Goal: Task Accomplishment & Management: Complete application form

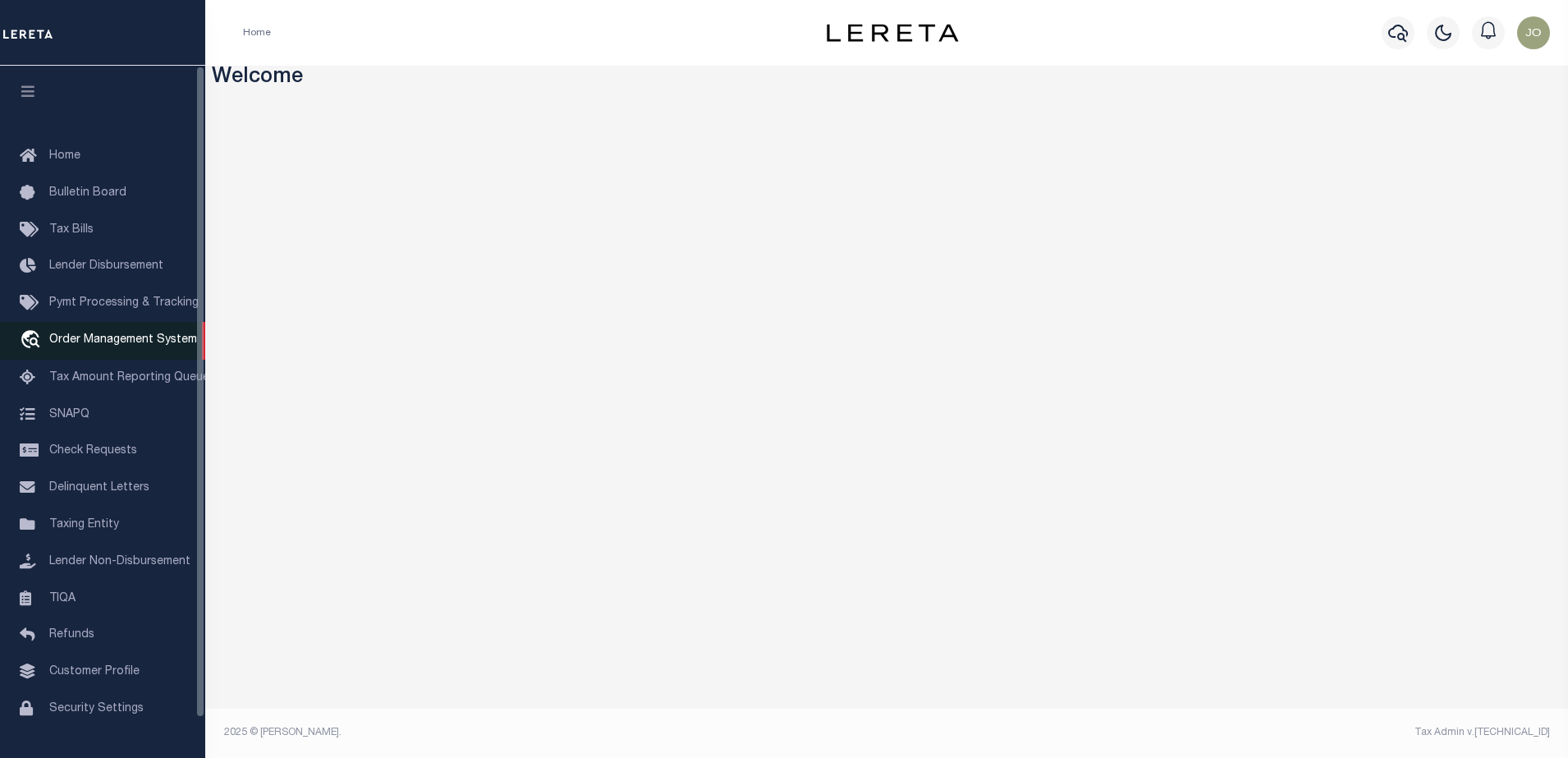
click at [125, 354] on link "travel_explore Order Management System" at bounding box center [102, 340] width 206 height 38
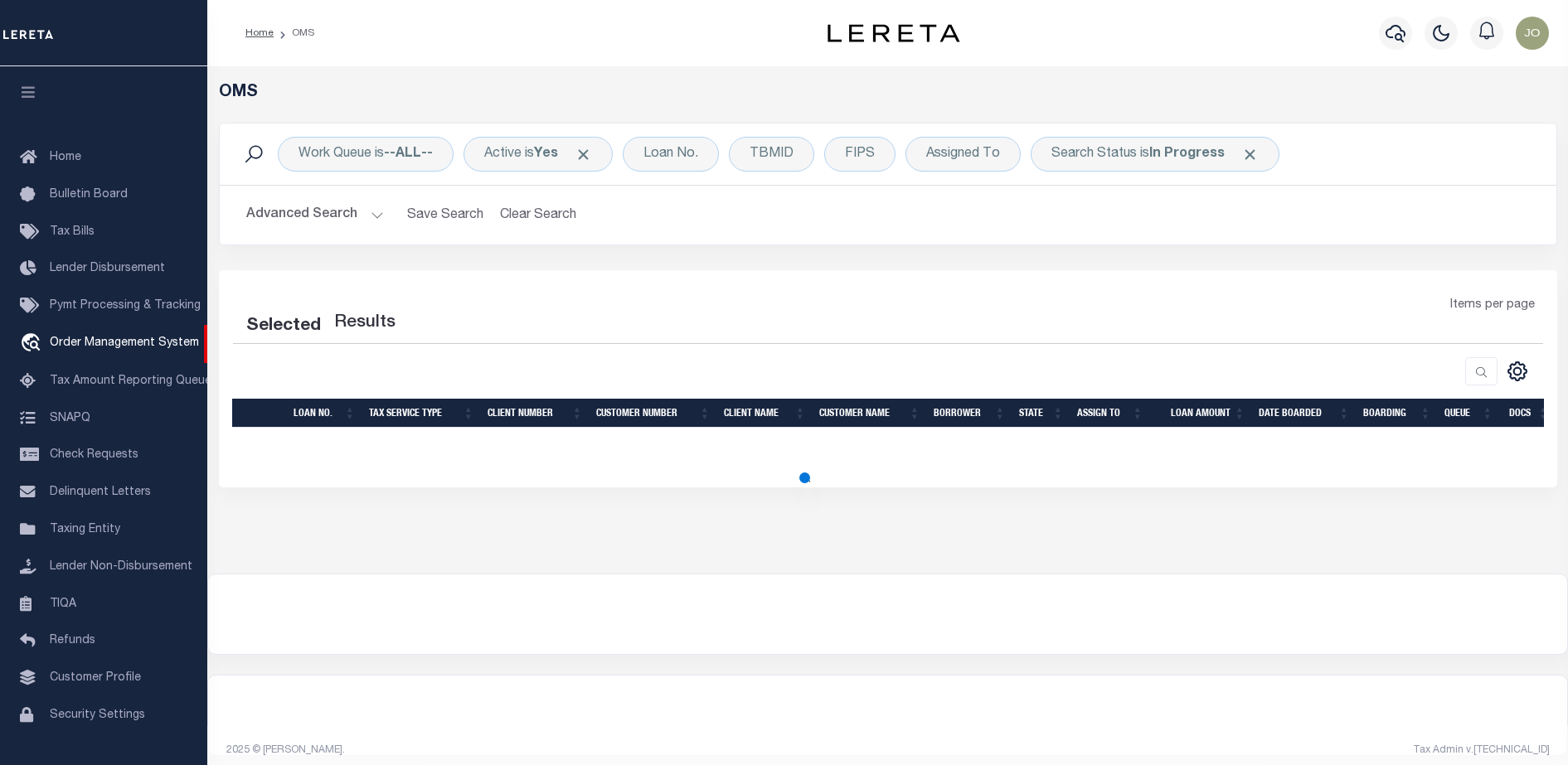
scroll to position [42, 0]
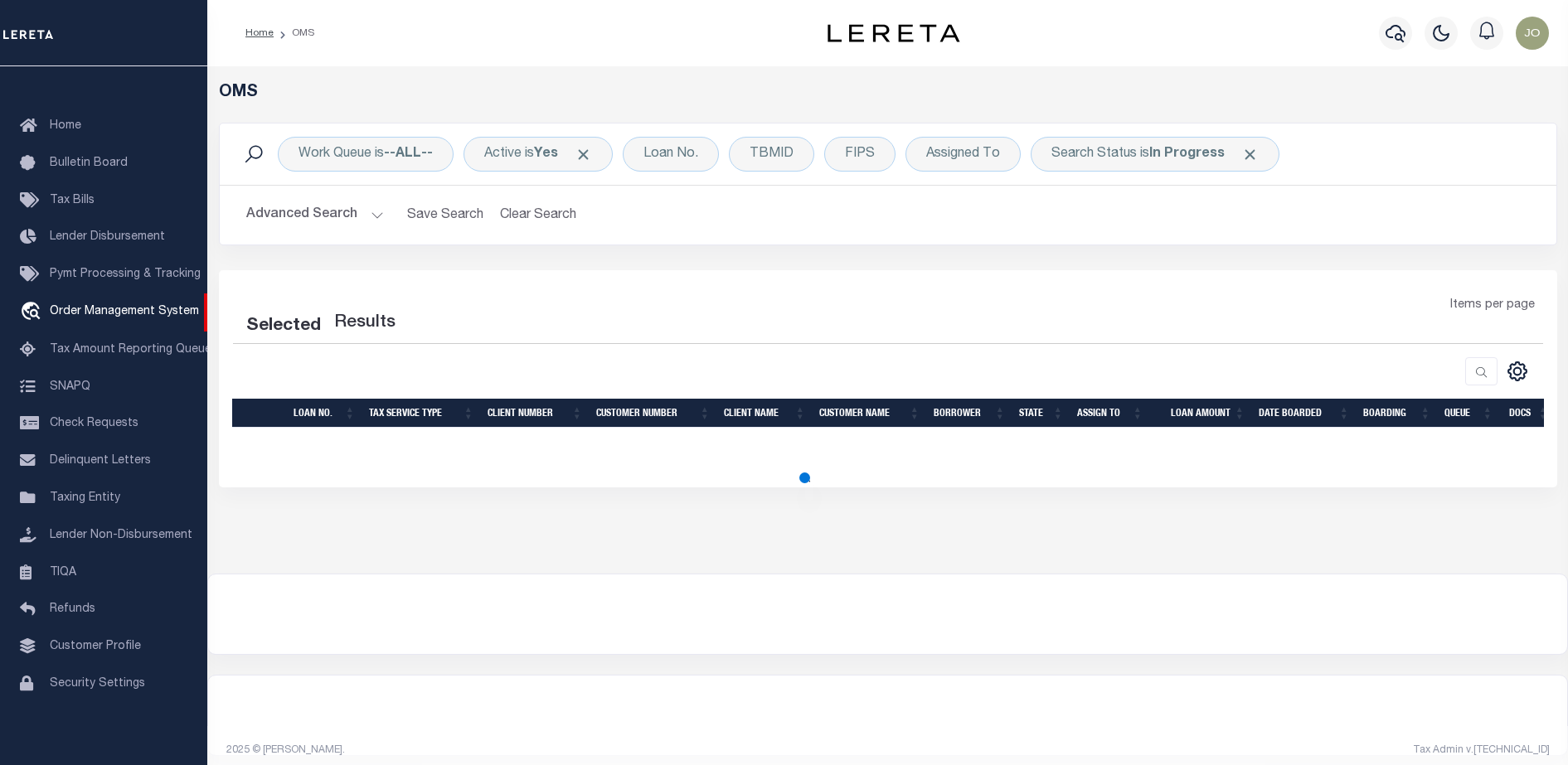
select select "200"
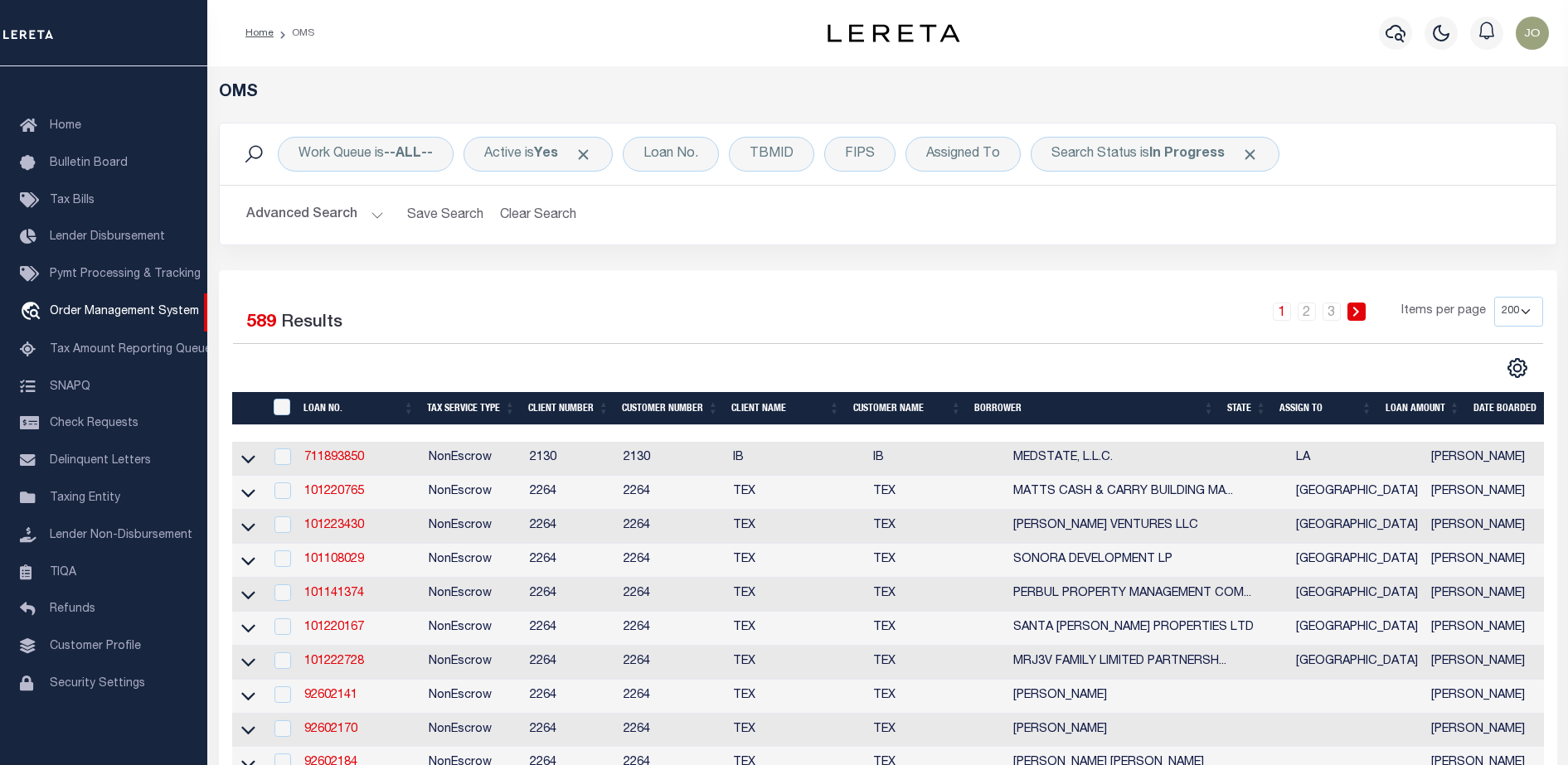
click at [336, 449] on td "711893850" at bounding box center [359, 458] width 125 height 34
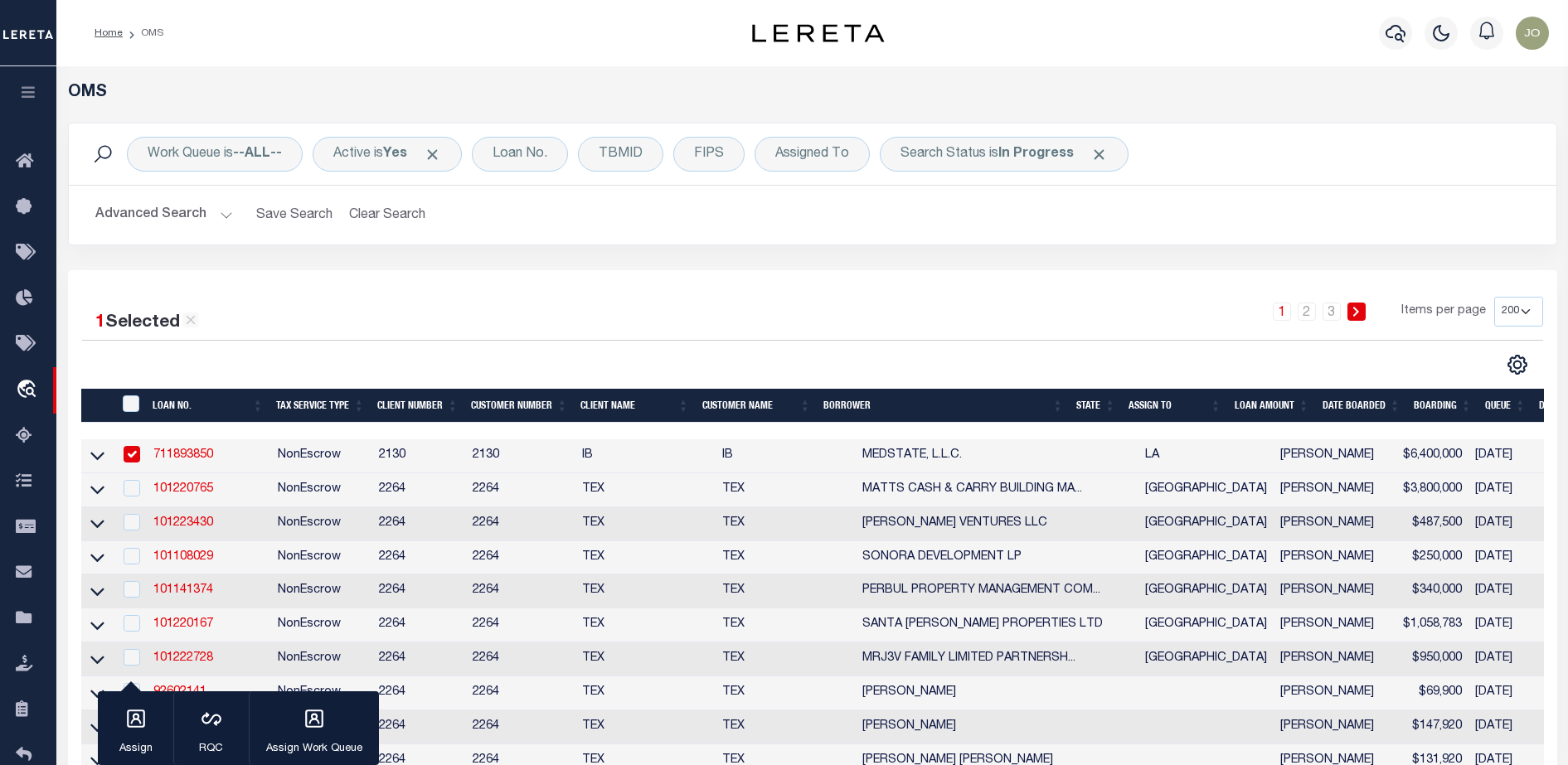
click at [335, 453] on td "NonEscrow" at bounding box center [321, 456] width 101 height 34
checkbox input "false"
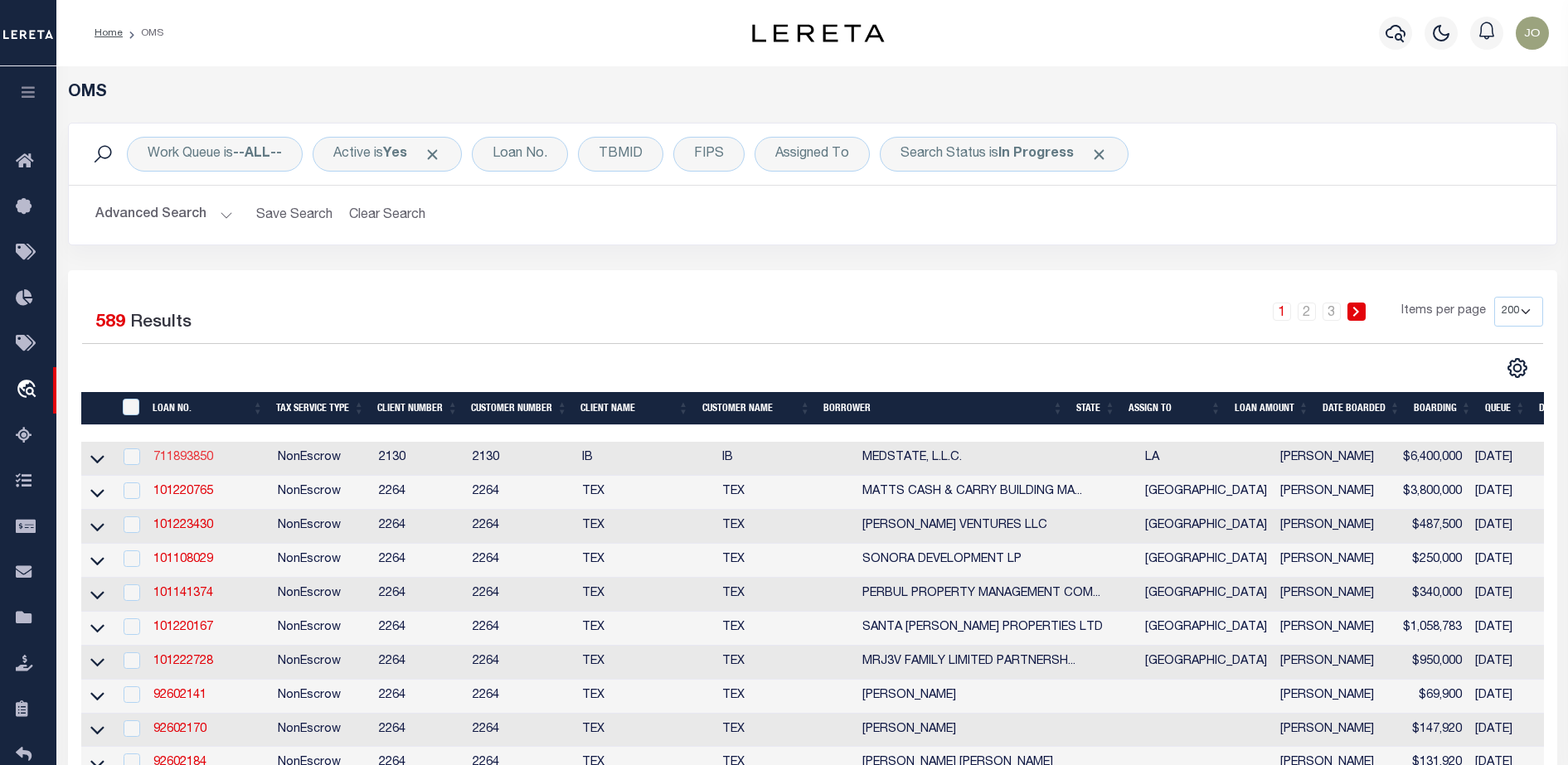
click at [176, 454] on link "711893850" at bounding box center [183, 457] width 59 height 12
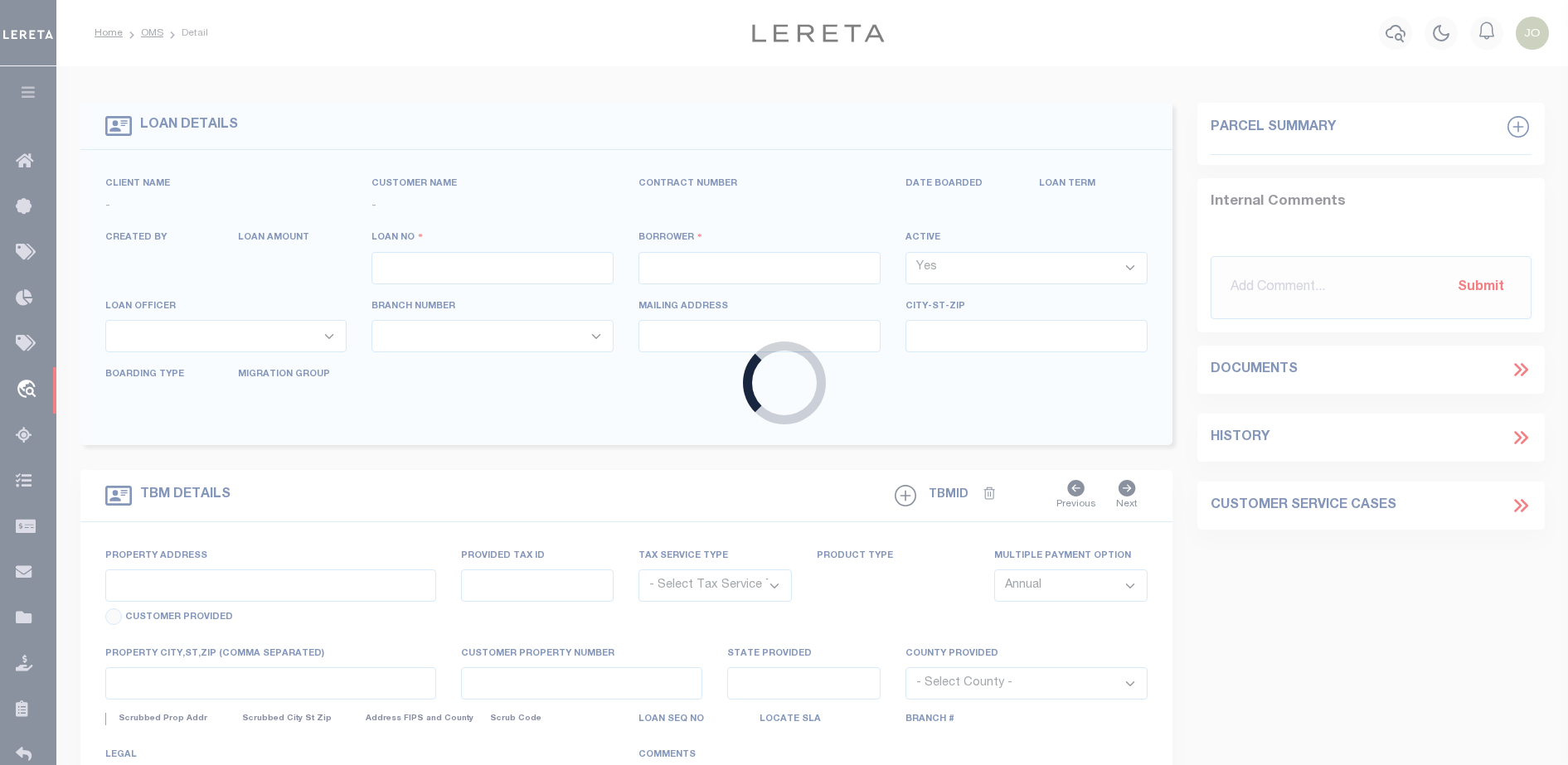
type input "711893850"
type input "MEDSTATE, L.L.C."
select select
type input "[STREET_ADDRESS][PERSON_NAME] AND 2-X"
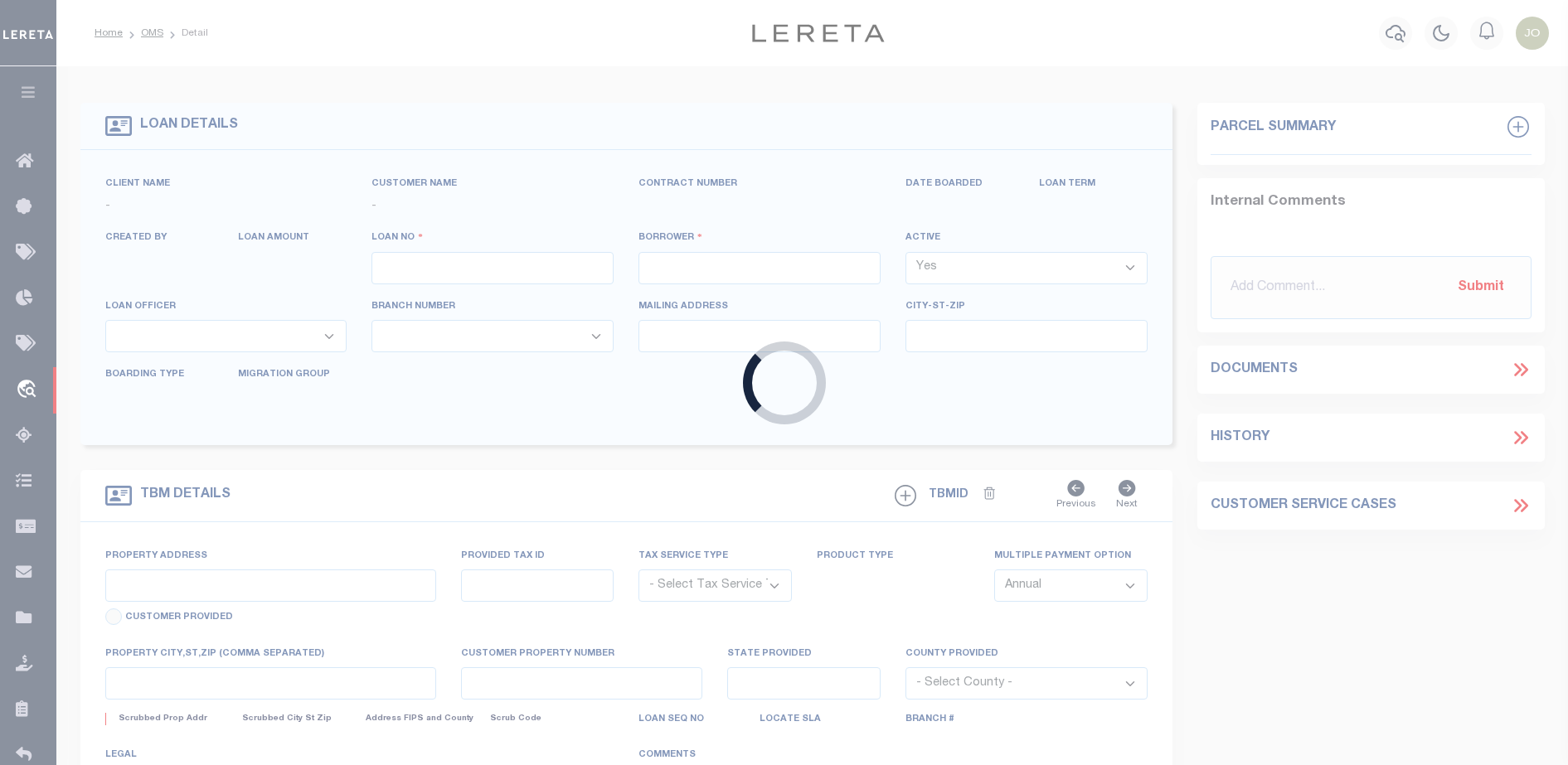
type input "[PERSON_NAME] LA 70433"
select select "NonEscrow"
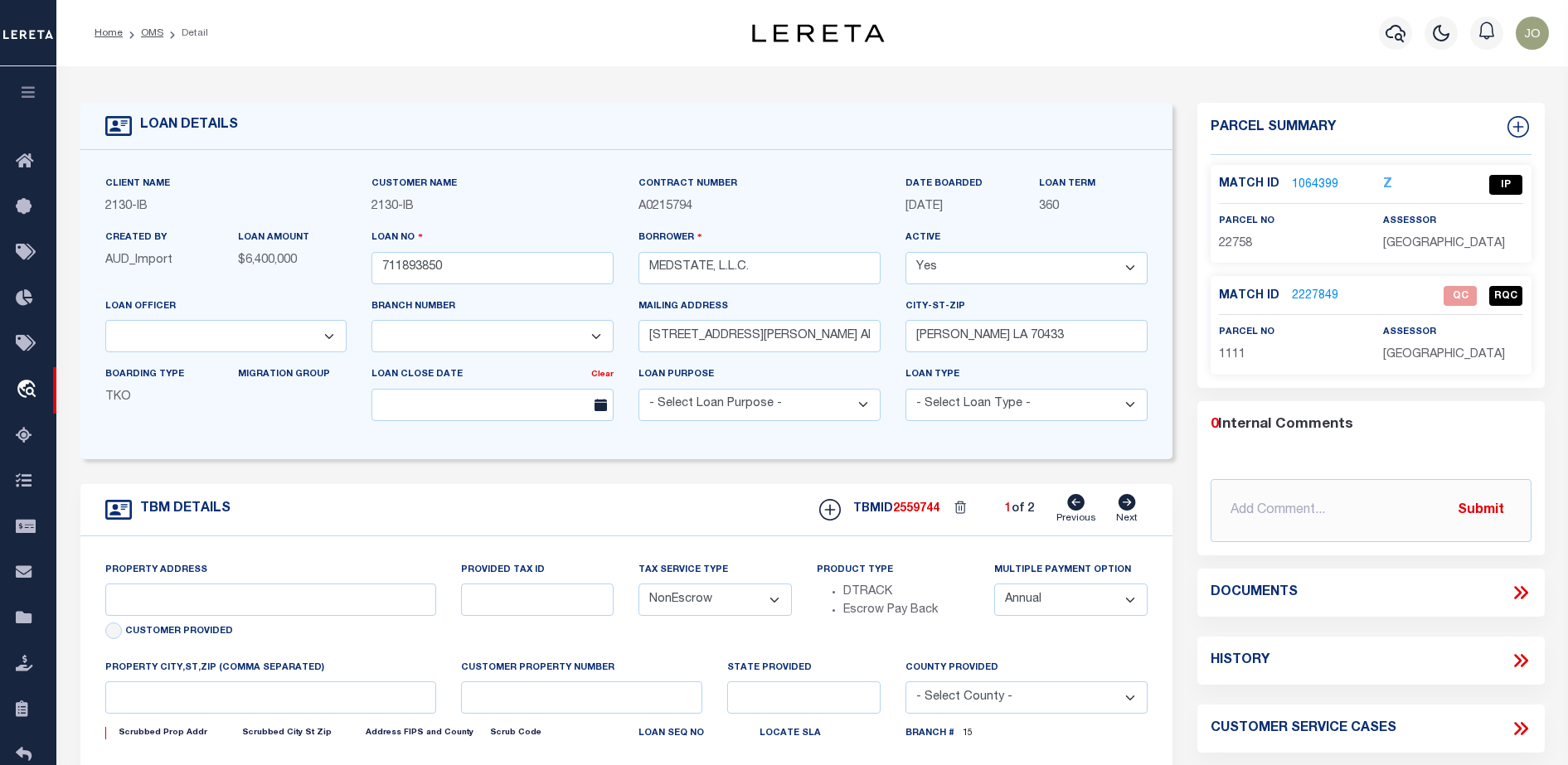
type input "[STREET_ADDRESS][PERSON_NAME] AND 2-X"
type input "1068111276"
select select
type input "[PERSON_NAME] LA 70433"
type input "Eastern"
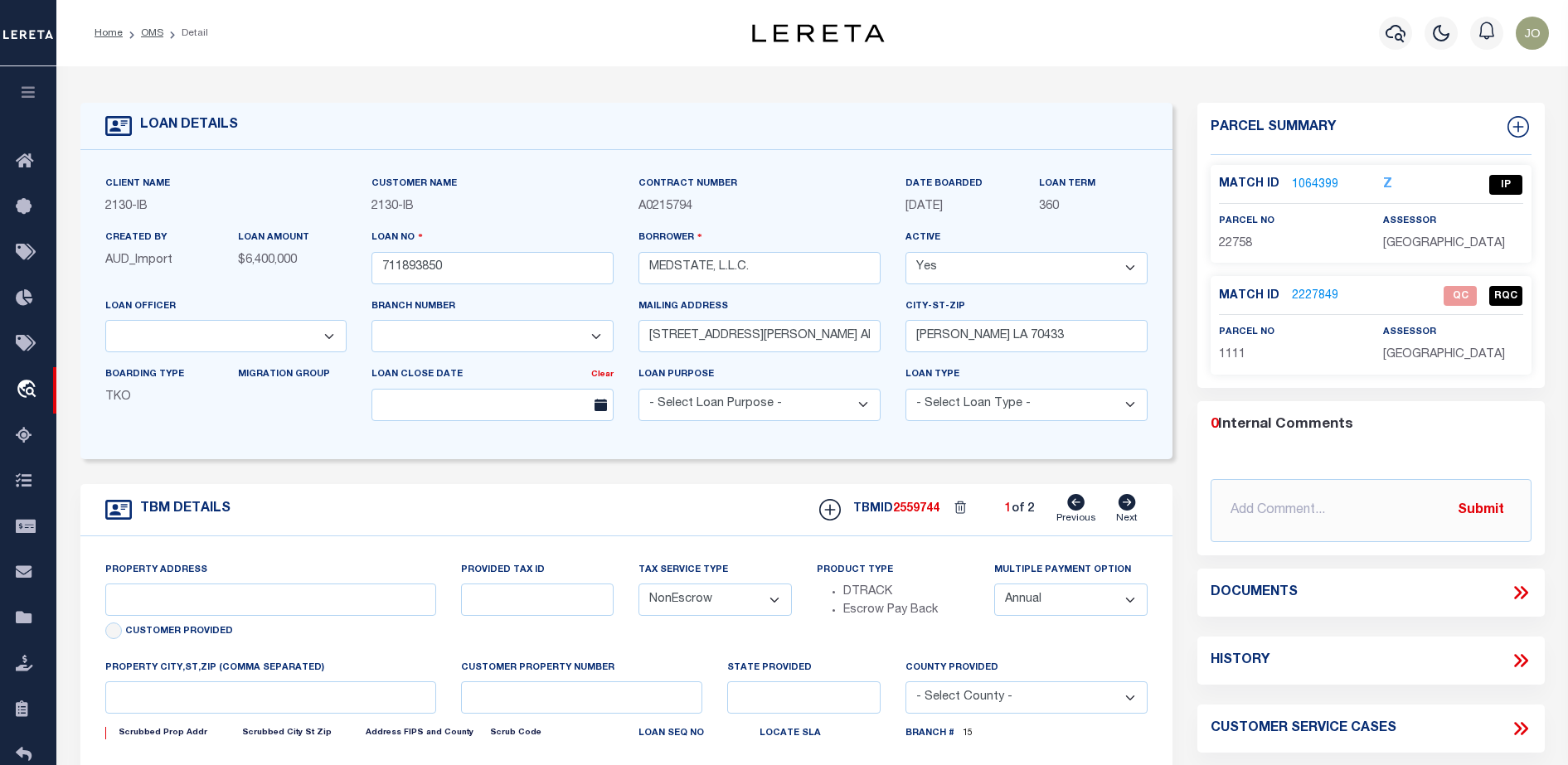
type input "LA"
select select "2464"
select select "4950"
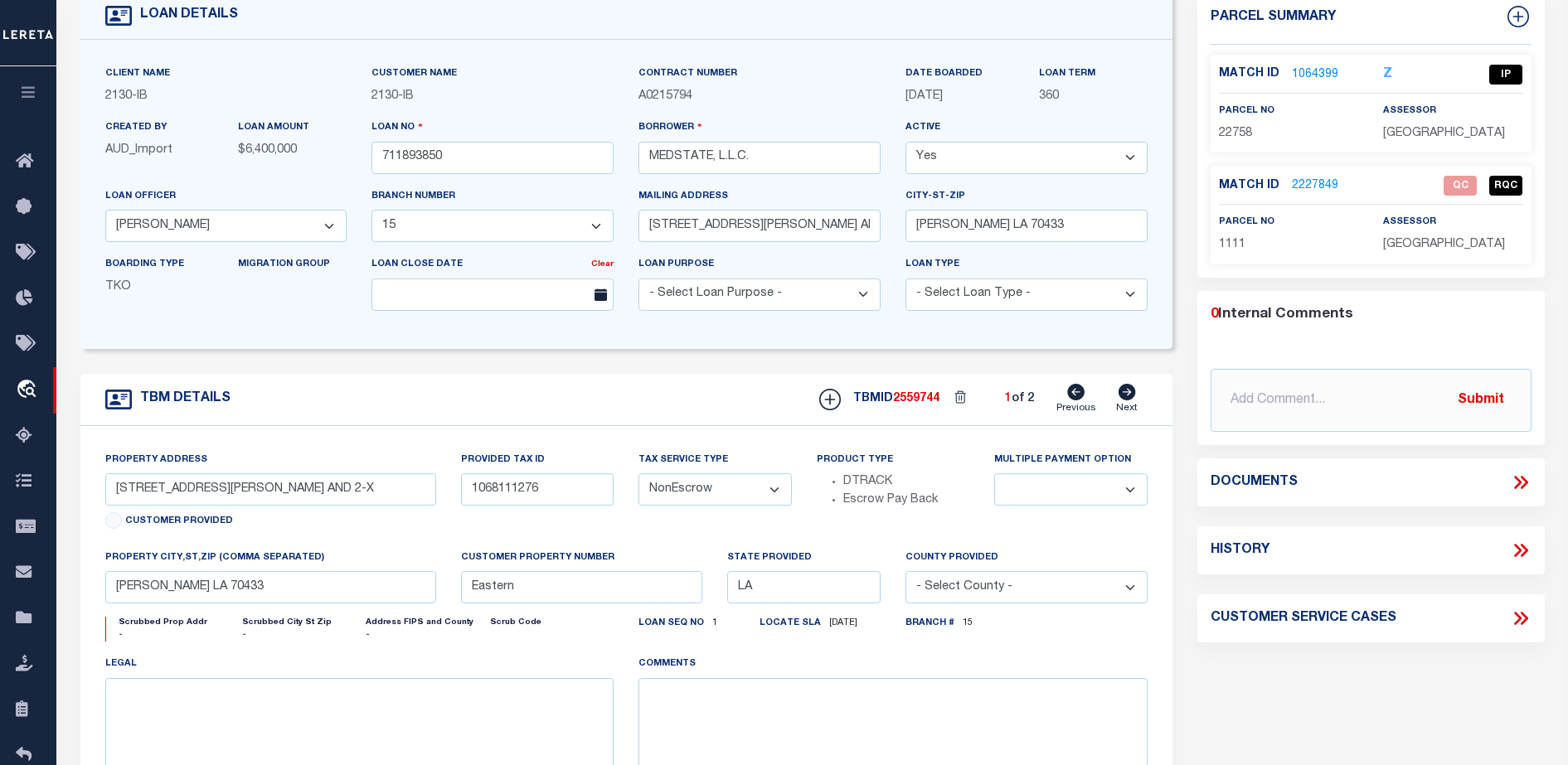
scroll to position [138, 0]
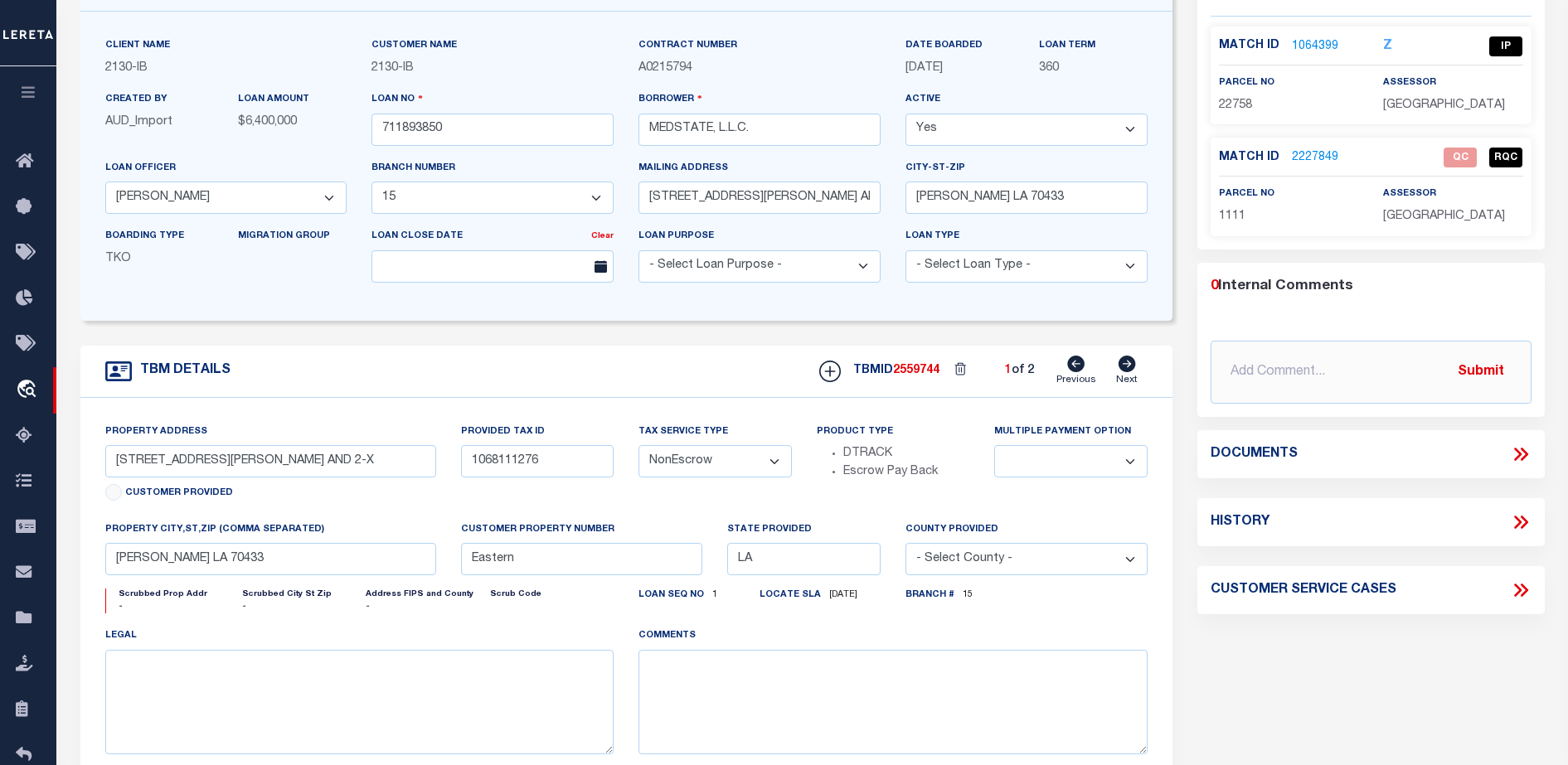
click at [1564, 485] on div "LOAN DETAILS Client Name 2130" at bounding box center [812, 424] width 1511 height 992
click at [1524, 452] on icon at bounding box center [1523, 454] width 8 height 14
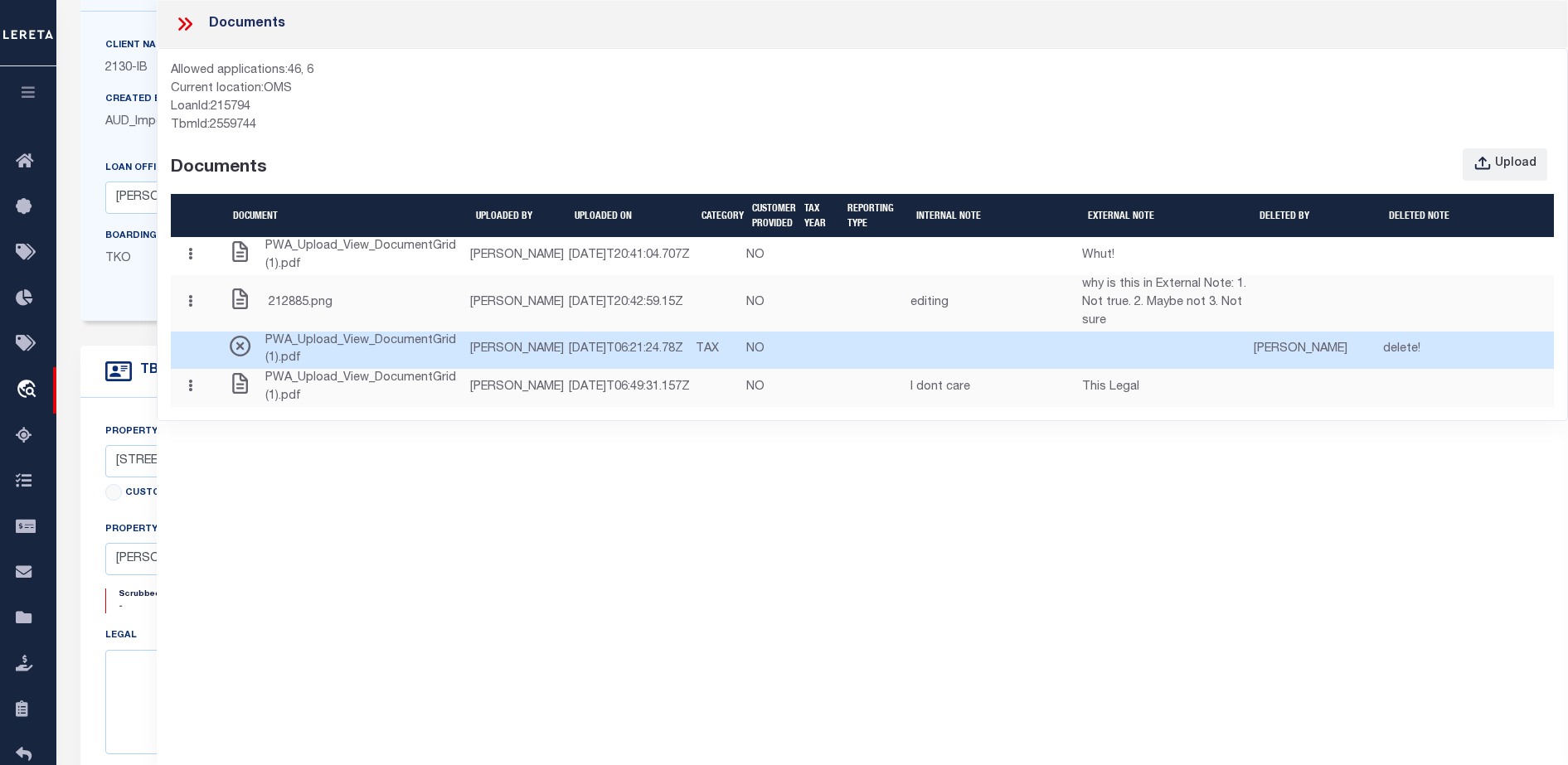
click at [909, 369] on td at bounding box center [875, 350] width 69 height 38
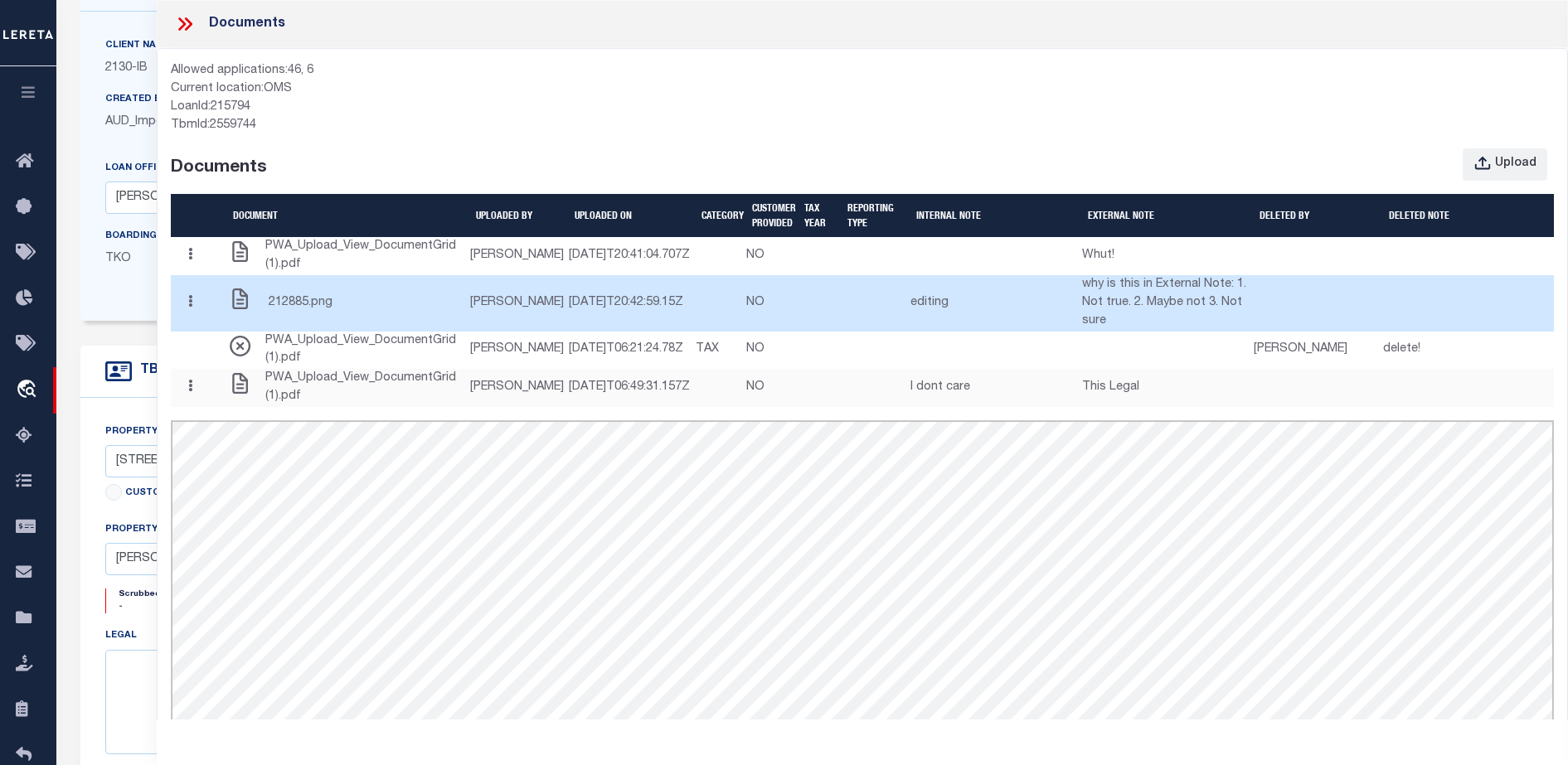
scroll to position [0, 0]
